Goal: Transaction & Acquisition: Subscribe to service/newsletter

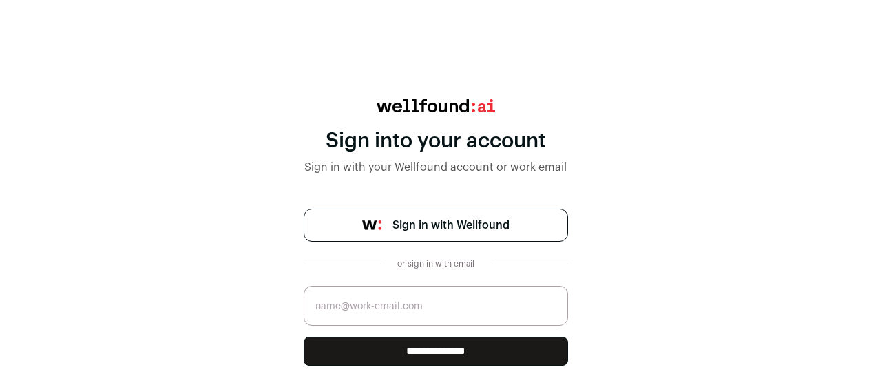
scroll to position [46, 0]
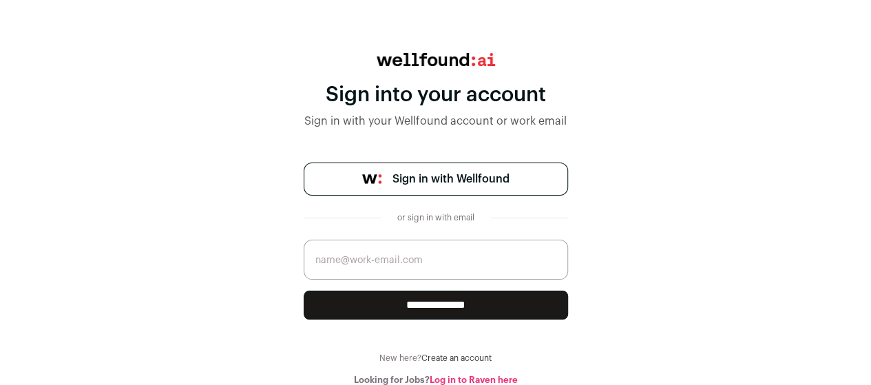
click at [428, 260] on input "email" at bounding box center [436, 260] width 265 height 40
type input "[EMAIL_ADDRESS][DOMAIN_NAME]"
click at [427, 299] on input "**********" at bounding box center [436, 305] width 265 height 29
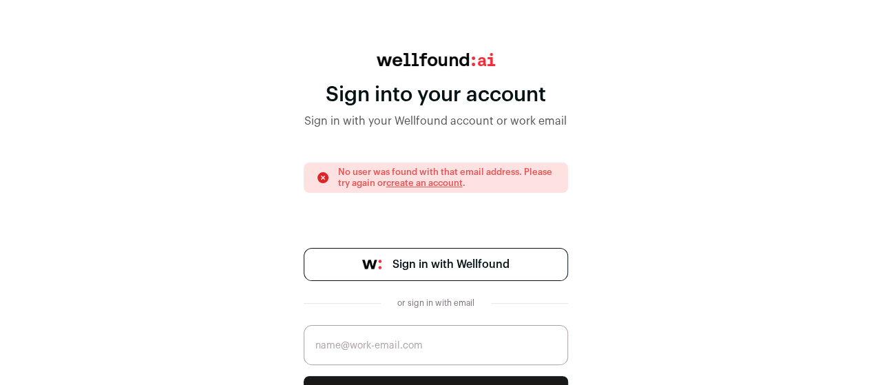
click at [444, 185] on link "create an account" at bounding box center [424, 182] width 76 height 9
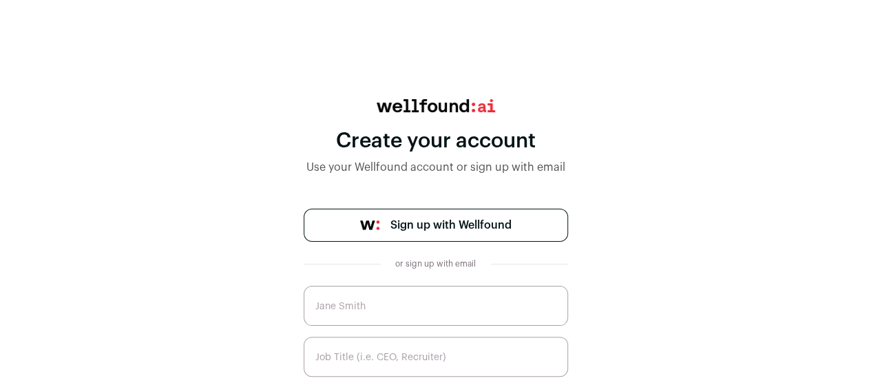
click at [413, 305] on input "text" at bounding box center [436, 306] width 265 height 40
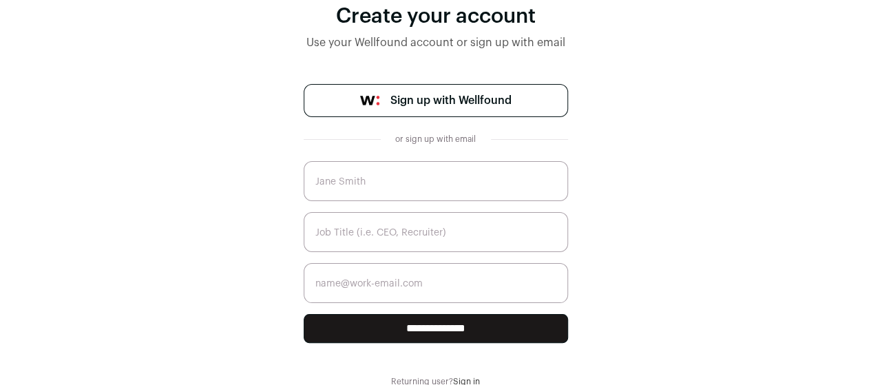
click at [392, 182] on input "text" at bounding box center [436, 181] width 265 height 40
type input "[PERSON_NAME]"
type input "[EMAIL_ADDRESS][DOMAIN_NAME]"
click at [437, 231] on input "text" at bounding box center [436, 232] width 265 height 40
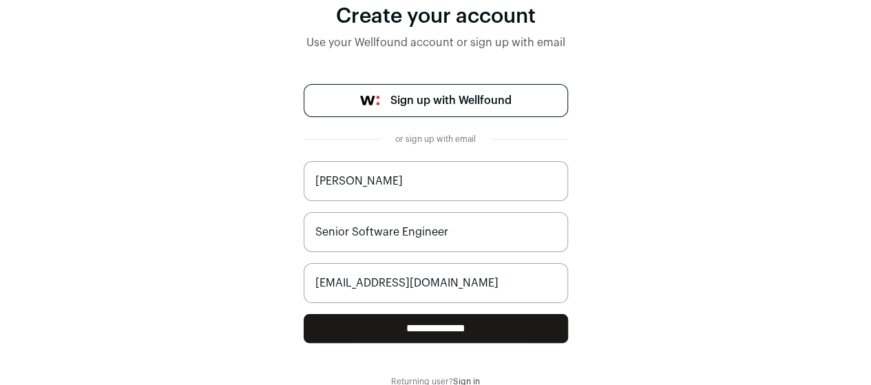
type input "Senior Software Engineer"
click at [460, 326] on input "**********" at bounding box center [436, 328] width 265 height 29
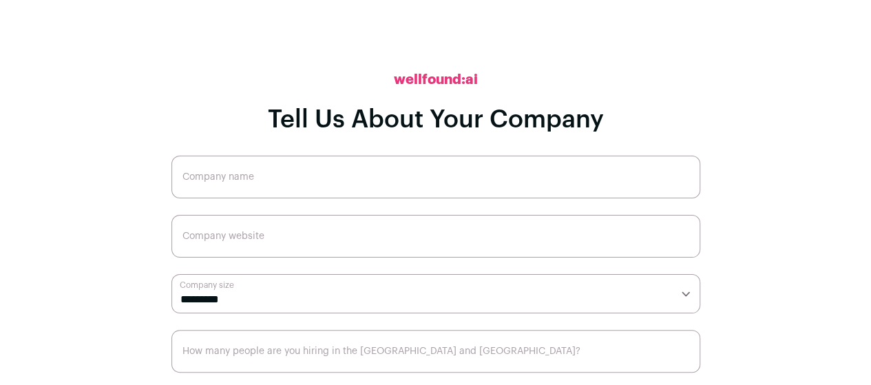
click at [296, 186] on input "Company name" at bounding box center [436, 177] width 529 height 43
